Goal: Check status

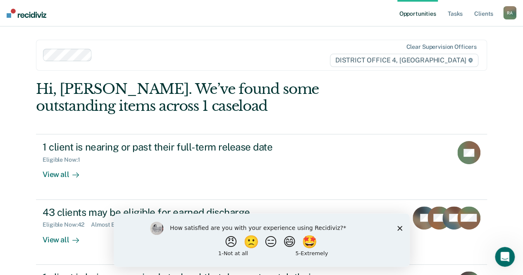
click at [400, 226] on icon "Close survey" at bounding box center [399, 228] width 5 height 5
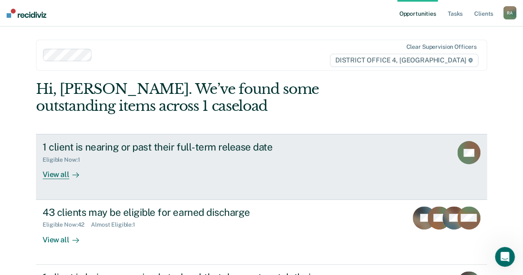
click at [213, 153] on div "1 client is nearing or past their full-term release date" at bounding box center [188, 147] width 291 height 12
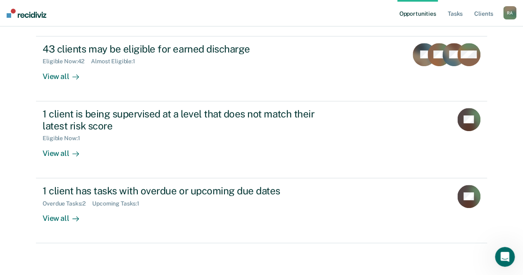
scroll to position [163, 0]
